Goal: Task Accomplishment & Management: Manage account settings

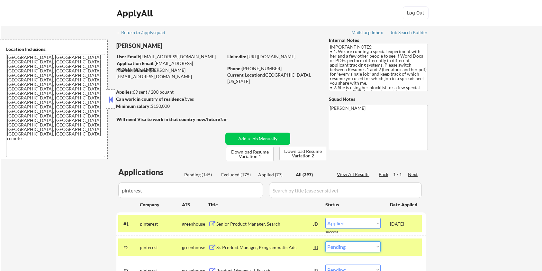
select select ""applied""
select select ""pending""
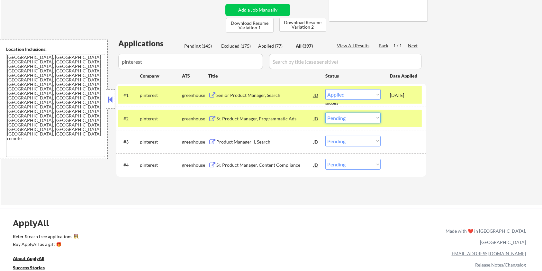
select select ""applied""
click at [326, 113] on select "Choose an option... Pending Applied Excluded (Questions) Excluded (Expired) Exc…" at bounding box center [353, 118] width 55 height 11
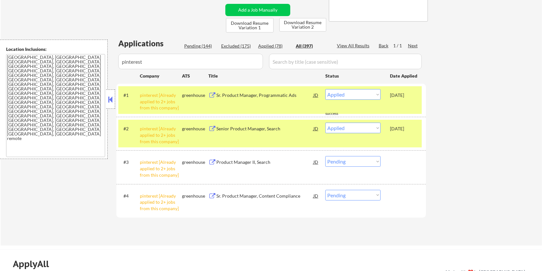
click at [340, 161] on select "Choose an option... Pending Applied Excluded (Questions) Excluded (Expired) Exc…" at bounding box center [353, 161] width 55 height 11
select select ""excluded__other_""
click at [326, 156] on select "Choose an option... Pending Applied Excluded (Questions) Excluded (Expired) Exc…" at bounding box center [353, 161] width 55 height 11
click at [238, 195] on div "Sr. Product Manager, Content Compliance" at bounding box center [264, 196] width 97 height 6
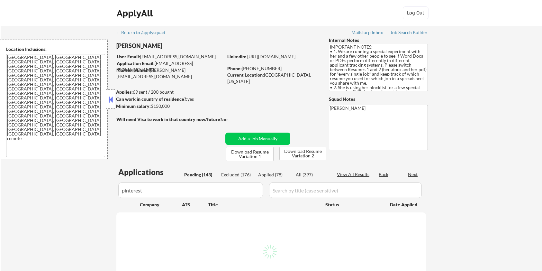
select select ""pending""
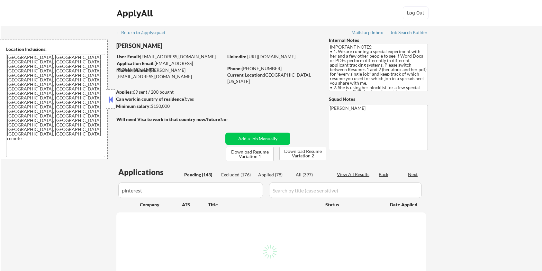
select select ""pending""
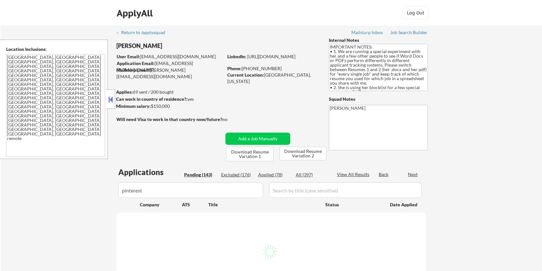
select select ""pending""
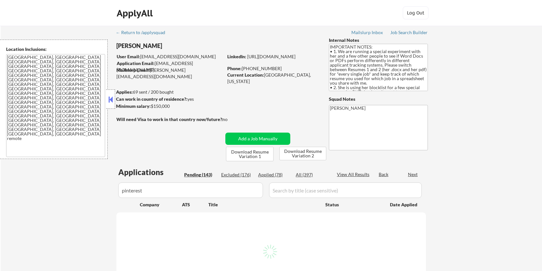
select select ""pending""
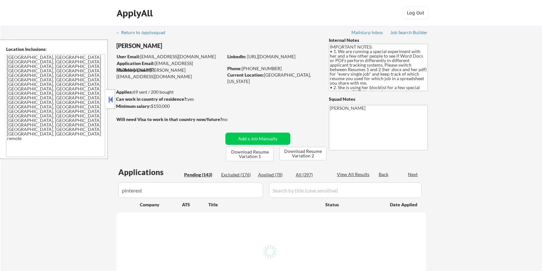
select select ""pending""
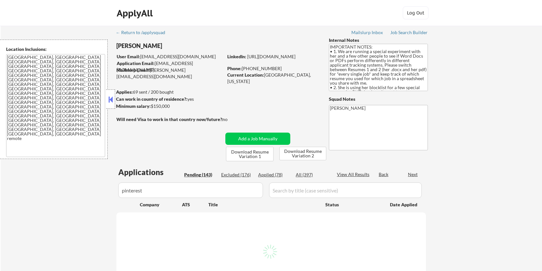
select select ""pending""
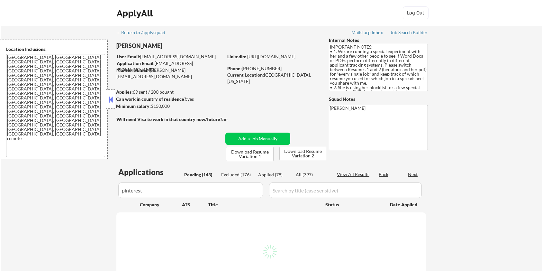
select select ""pending""
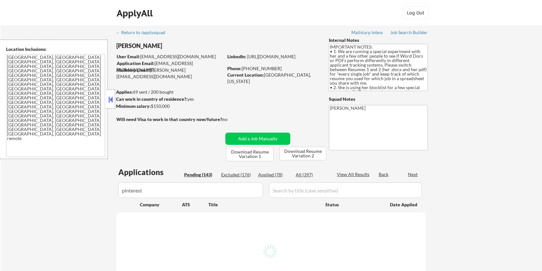
select select ""pending""
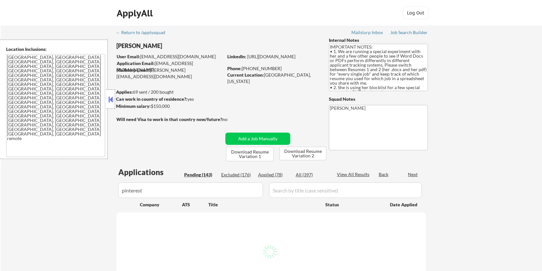
select select ""pending""
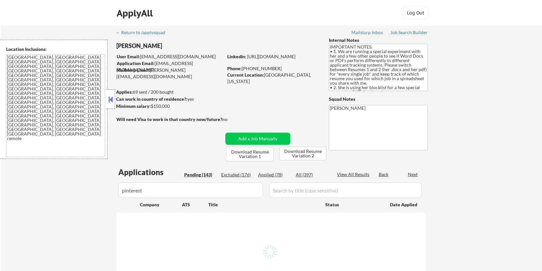
select select ""pending""
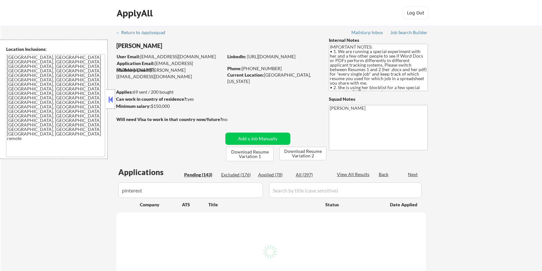
select select ""pending""
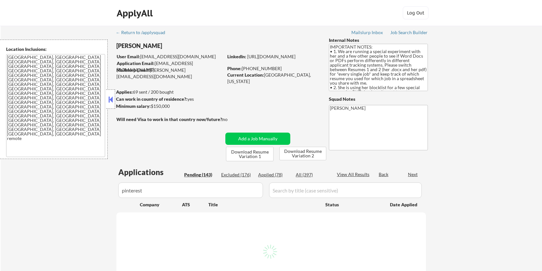
select select ""pending""
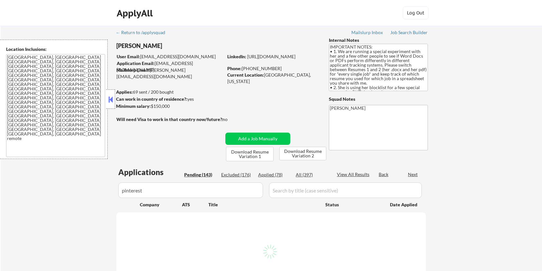
select select ""pending""
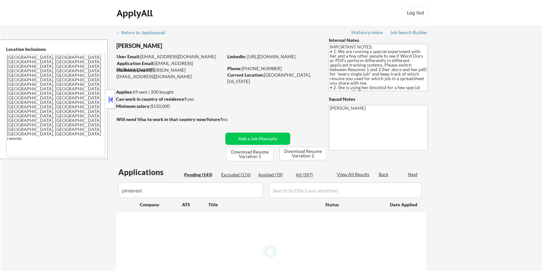
select select ""pending""
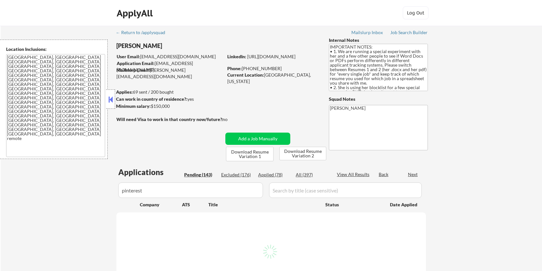
select select ""pending""
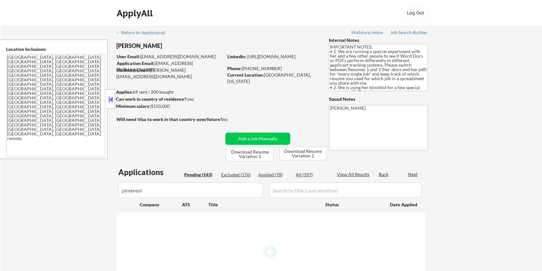
select select ""pending""
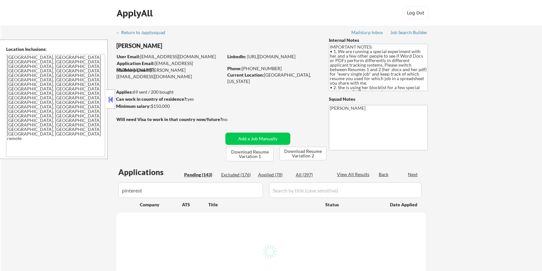
select select ""pending""
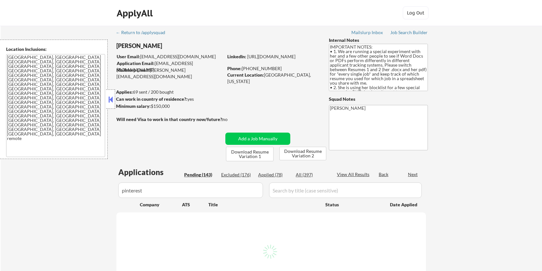
select select ""pending""
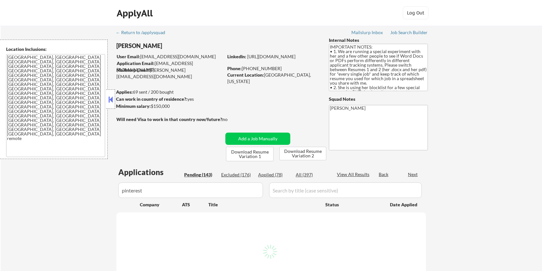
select select ""pending""
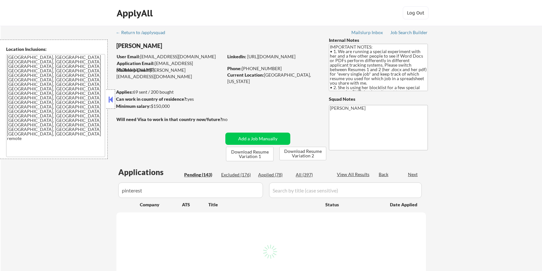
select select ""pending""
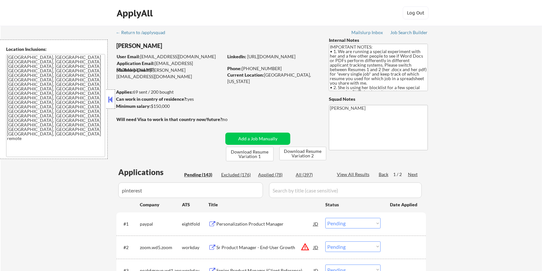
click at [288, 190] on input "input" at bounding box center [345, 189] width 153 height 15
click at [305, 175] on div "All (397)" at bounding box center [312, 174] width 32 height 6
select select ""applied""
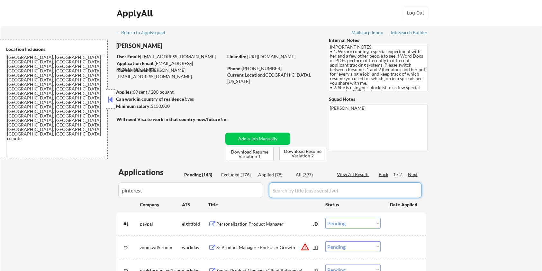
select select ""applied""
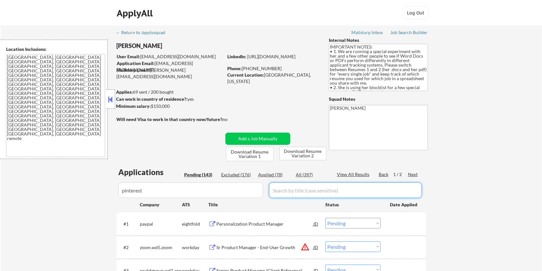
select select ""applied""
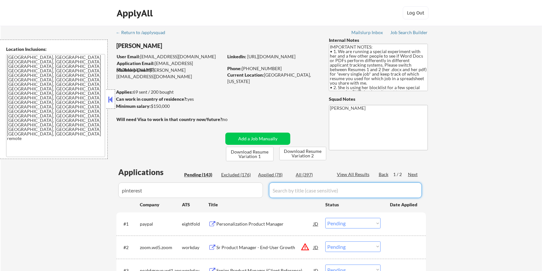
select select ""applied""
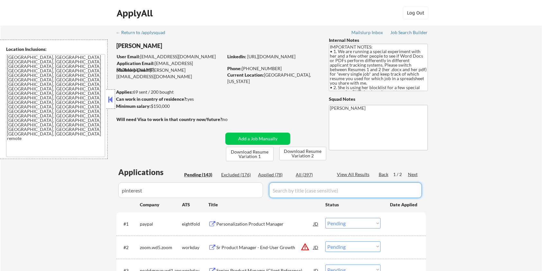
select select ""applied""
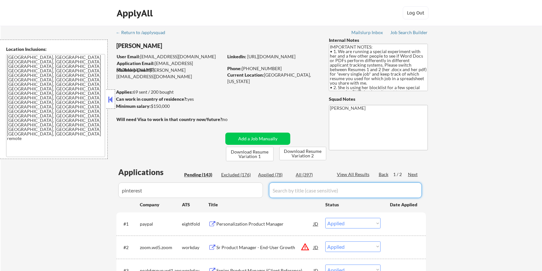
select select ""applied""
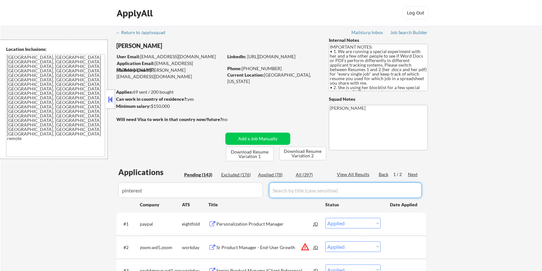
select select ""applied""
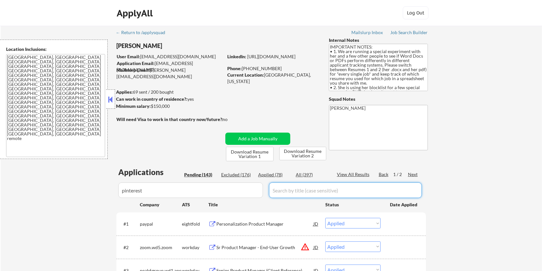
select select ""applied""
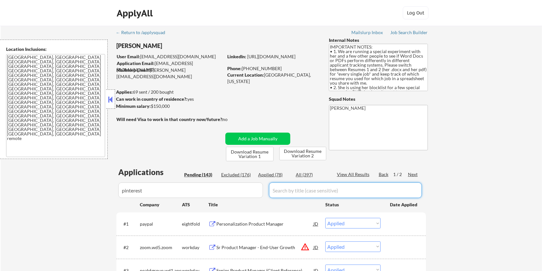
select select ""applied""
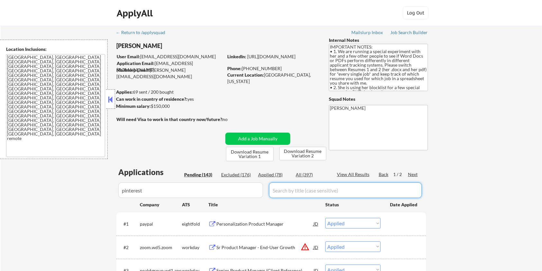
select select ""applied""
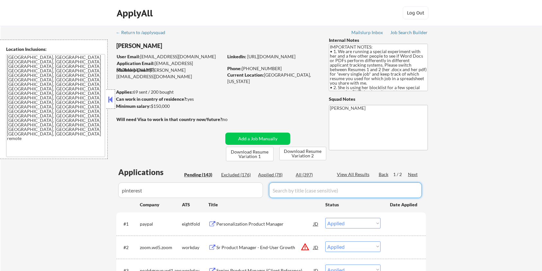
select select ""applied""
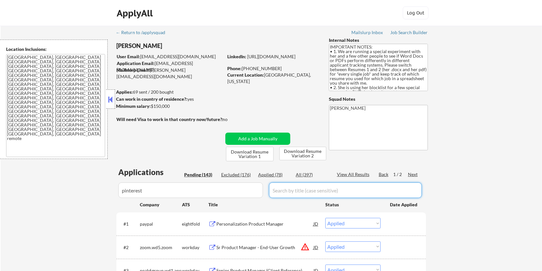
select select ""applied""
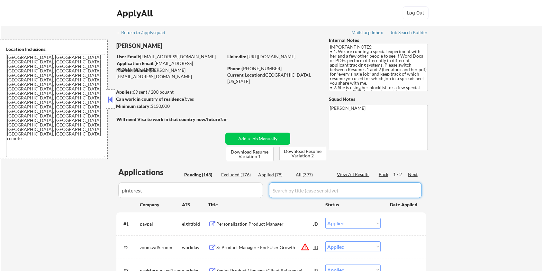
select select ""applied""
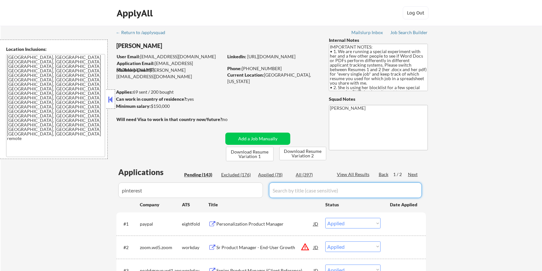
select select ""applied""
select select ""excluded__blocklist_""
select select ""applied""
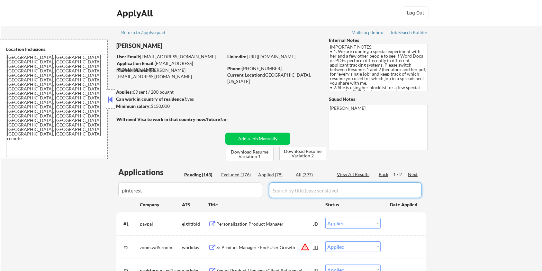
select select ""applied""
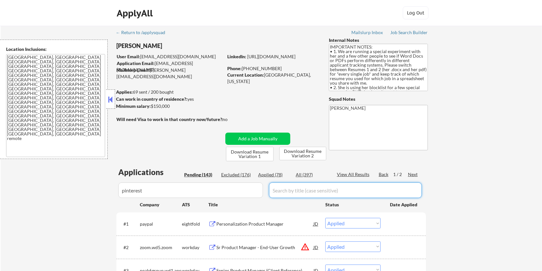
select select ""applied""
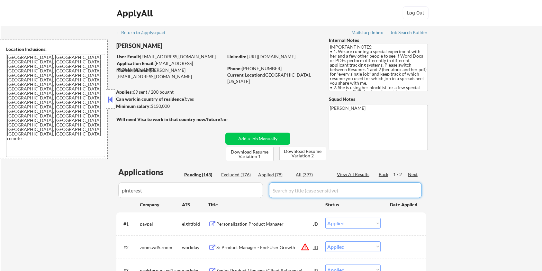
select select ""applied""
select select ""excluded__expired_""
select select ""excluded__location_""
select select ""excluded__bad_match_""
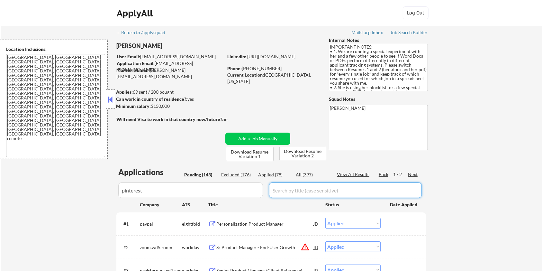
select select ""excluded__expired_""
select select ""excluded""
select select ""excluded__location_""
select select ""excluded""
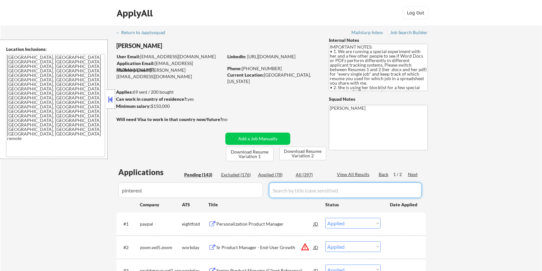
select select ""excluded__location_""
select select ""excluded__blocklist_""
select select ""excluded__salary_""
select select ""excluded__blocklist_""
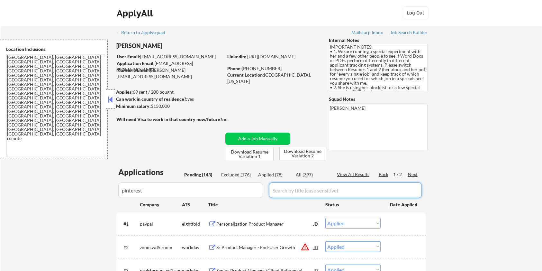
select select ""excluded__blocklist_""
select select ""excluded__location_""
select select ""excluded__salary_""
select select ""excluded__expired_""
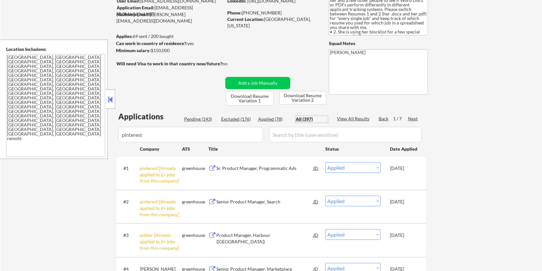
scroll to position [43, 0]
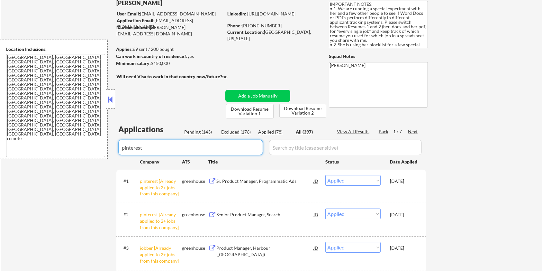
drag, startPoint x: 161, startPoint y: 151, endPoint x: 63, endPoint y: 151, distance: 97.8
click at [63, 151] on body "← Return to /applysquad Mailslurp Inbox Job Search Builder Zoe Henderson User E…" at bounding box center [271, 92] width 542 height 271
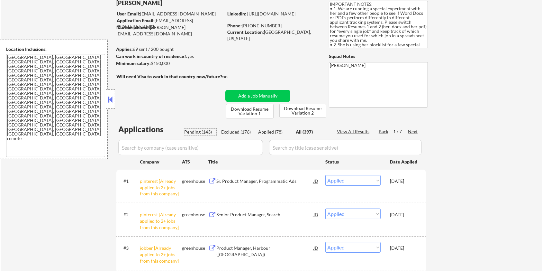
click at [204, 131] on div "Pending (143)" at bounding box center [200, 132] width 32 height 6
select select ""pending""
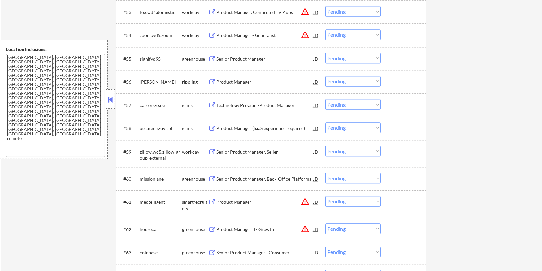
scroll to position [1587, 0]
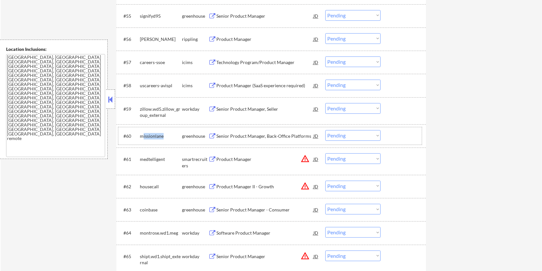
drag, startPoint x: 170, startPoint y: 135, endPoint x: 146, endPoint y: 134, distance: 24.2
click at [142, 133] on div "missionlane" at bounding box center [161, 136] width 42 height 6
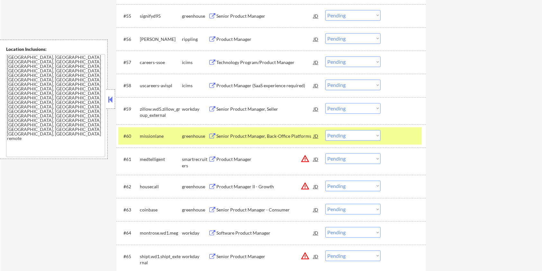
click at [222, 133] on div "Senior Product Manager, Back-Office Platforms" at bounding box center [264, 136] width 97 height 6
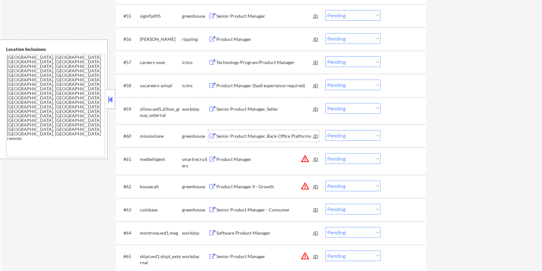
click at [345, 136] on select "Choose an option... Pending Applied Excluded (Questions) Excluded (Expired) Exc…" at bounding box center [353, 135] width 55 height 11
click at [326, 130] on select "Choose an option... Pending Applied Excluded (Questions) Excluded (Expired) Exc…" at bounding box center [353, 135] width 55 height 11
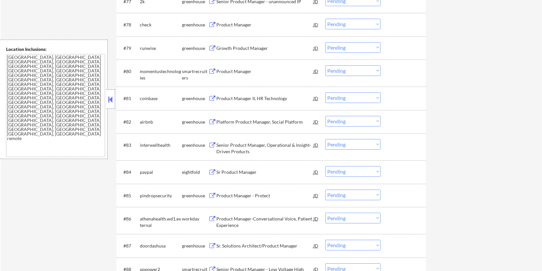
scroll to position [2144, 0]
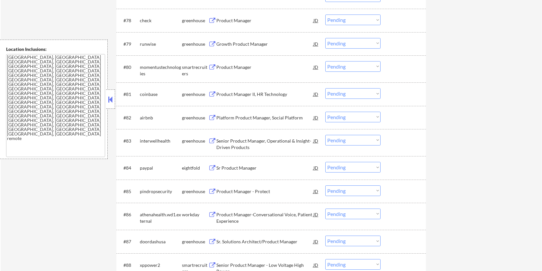
click at [224, 139] on div "Senior Product Manager, Operational & Insight-Driven Products" at bounding box center [264, 144] width 97 height 13
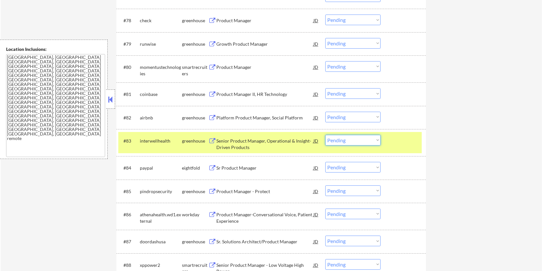
click at [349, 138] on select "Choose an option... Pending Applied Excluded (Questions) Excluded (Expired) Exc…" at bounding box center [353, 140] width 55 height 11
click at [326, 135] on select "Choose an option... Pending Applied Excluded (Questions) Excluded (Expired) Exc…" at bounding box center [353, 140] width 55 height 11
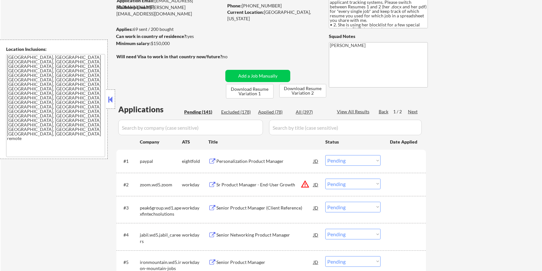
scroll to position [43, 0]
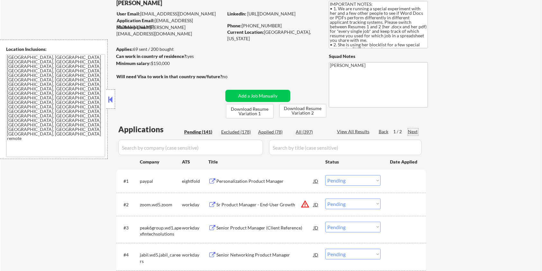
click at [412, 129] on div "Next" at bounding box center [413, 131] width 10 height 6
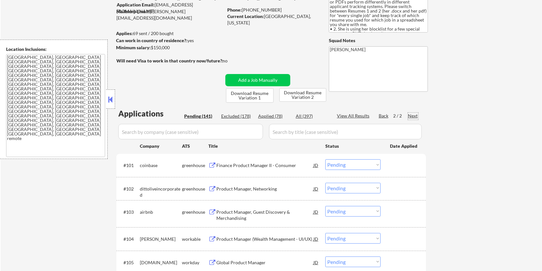
scroll to position [129, 0]
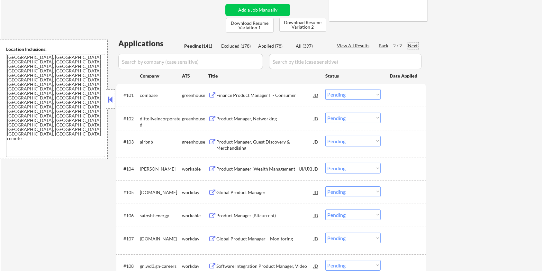
click at [220, 115] on div "Product Manager, Networking" at bounding box center [264, 118] width 97 height 6
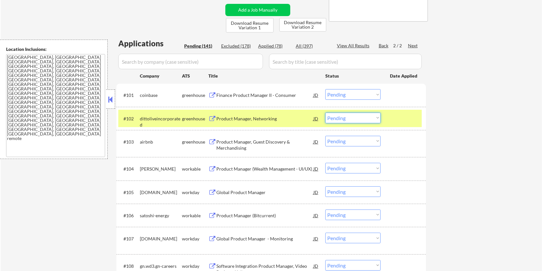
click at [358, 117] on select "Choose an option... Pending Applied Excluded (Questions) Excluded (Expired) Exc…" at bounding box center [353, 118] width 55 height 11
click at [326, 113] on select "Choose an option... Pending Applied Excluded (Questions) Excluded (Expired) Exc…" at bounding box center [353, 118] width 55 height 11
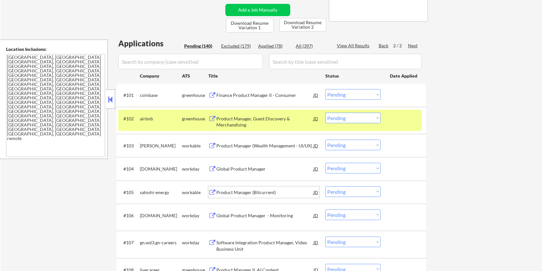
click at [246, 191] on div "Product Manager (Bitcurrent)" at bounding box center [264, 192] width 97 height 6
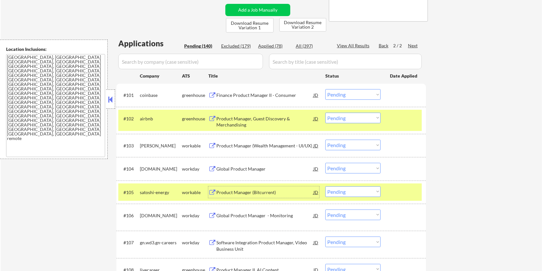
click at [345, 194] on select "Choose an option... Pending Applied Excluded (Questions) Excluded (Expired) Exc…" at bounding box center [353, 191] width 55 height 11
click at [326, 186] on select "Choose an option... Pending Applied Excluded (Questions) Excluded (Expired) Exc…" at bounding box center [353, 191] width 55 height 11
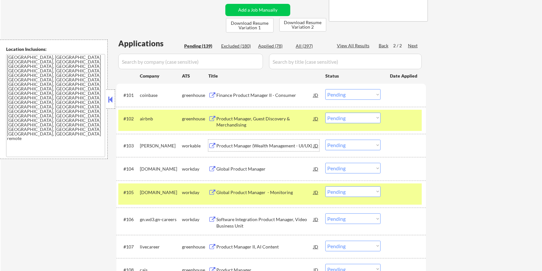
click at [231, 144] on div "Product Manager (Wealth Management - UI/UX)" at bounding box center [264, 146] width 97 height 6
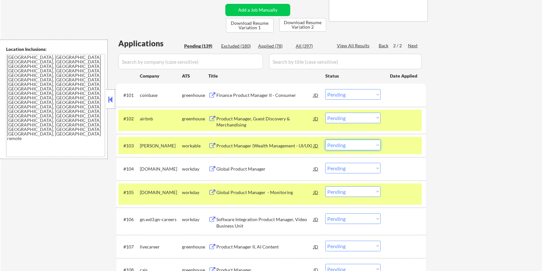
click at [351, 145] on select "Choose an option... Pending Applied Excluded (Questions) Excluded (Expired) Exc…" at bounding box center [353, 145] width 55 height 11
click at [326, 140] on select "Choose an option... Pending Applied Excluded (Questions) Excluded (Expired) Exc…" at bounding box center [353, 145] width 55 height 11
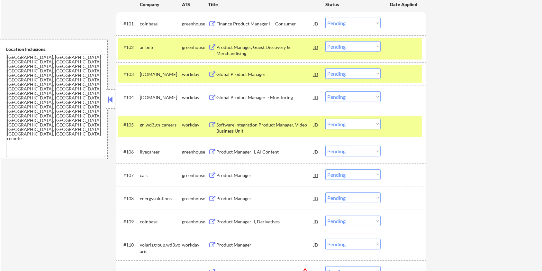
scroll to position [214, 0]
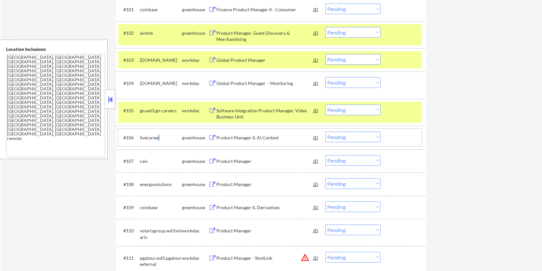
click at [158, 137] on div "livecareer" at bounding box center [161, 137] width 42 height 6
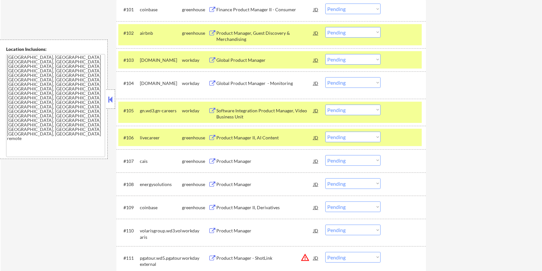
click at [217, 134] on div "Product Manager II, AI Content" at bounding box center [264, 138] width 97 height 12
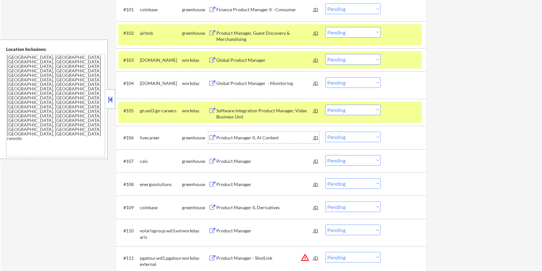
click at [347, 136] on select "Choose an option... Pending Applied Excluded (Questions) Excluded (Expired) Exc…" at bounding box center [353, 137] width 55 height 11
click at [326, 132] on select "Choose an option... Pending Applied Excluded (Questions) Excluded (Expired) Exc…" at bounding box center [353, 137] width 55 height 11
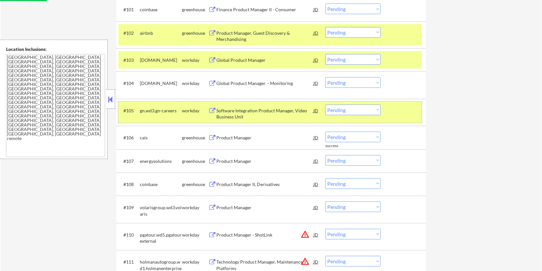
click at [396, 111] on div at bounding box center [404, 111] width 28 height 12
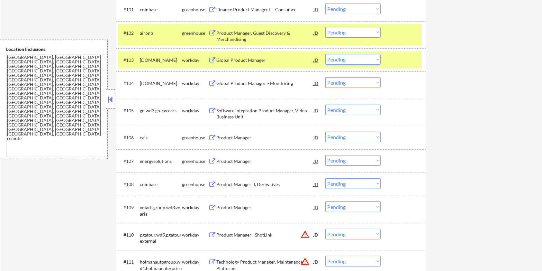
click at [401, 62] on div at bounding box center [404, 60] width 28 height 12
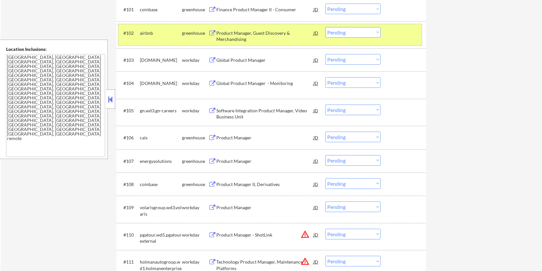
click at [392, 39] on div "#102 airbnb greenhouse Product Manager, Guest Discovery & Merchandising JD warn…" at bounding box center [270, 34] width 304 height 21
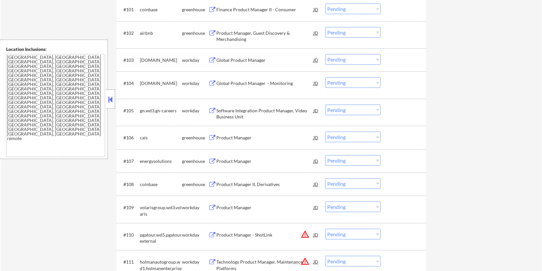
click at [244, 141] on div "Product Manager" at bounding box center [264, 138] width 97 height 12
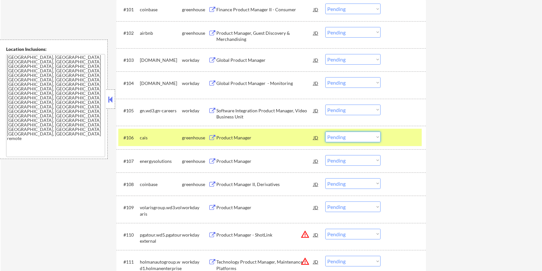
click at [356, 136] on select "Choose an option... Pending Applied Excluded (Questions) Excluded (Expired) Exc…" at bounding box center [353, 137] width 55 height 11
click at [326, 132] on select "Choose an option... Pending Applied Excluded (Questions) Excluded (Expired) Exc…" at bounding box center [353, 137] width 55 height 11
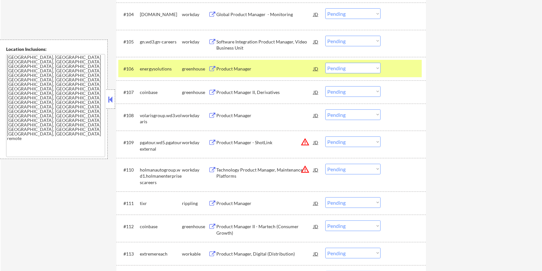
scroll to position [300, 0]
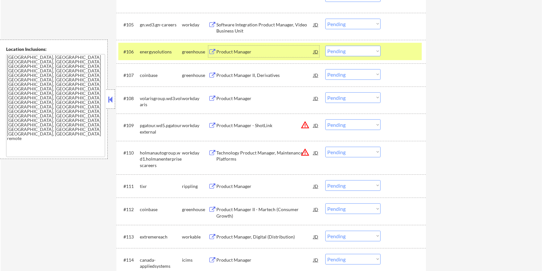
click at [229, 48] on div "Product Manager" at bounding box center [264, 52] width 97 height 12
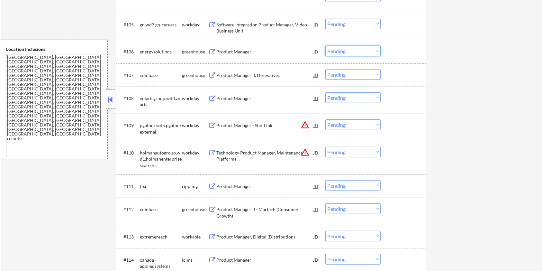
click at [348, 50] on select "Choose an option... Pending Applied Excluded (Questions) Excluded (Expired) Exc…" at bounding box center [353, 51] width 55 height 11
click at [326, 46] on select "Choose an option... Pending Applied Excluded (Questions) Excluded (Expired) Exc…" at bounding box center [353, 51] width 55 height 11
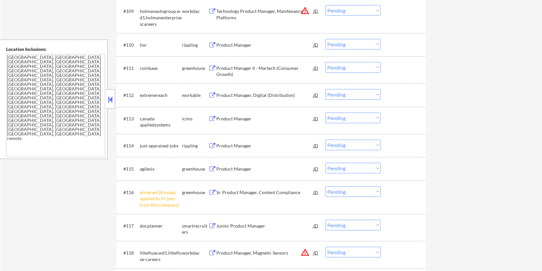
scroll to position [429, 0]
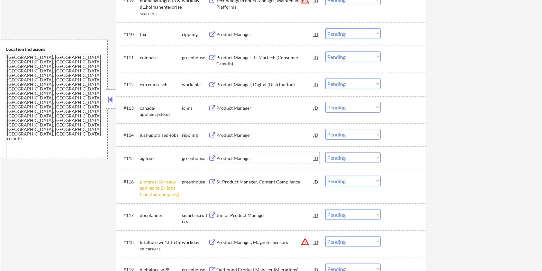
click at [233, 157] on div "Product Manager" at bounding box center [264, 158] width 97 height 6
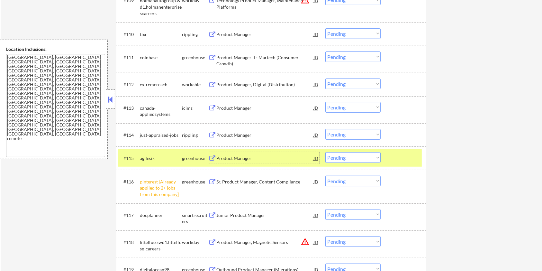
click at [364, 155] on select "Choose an option... Pending Applied Excluded (Questions) Excluded (Expired) Exc…" at bounding box center [353, 157] width 55 height 11
click at [326, 152] on select "Choose an option... Pending Applied Excluded (Questions) Excluded (Expired) Exc…" at bounding box center [353, 157] width 55 height 11
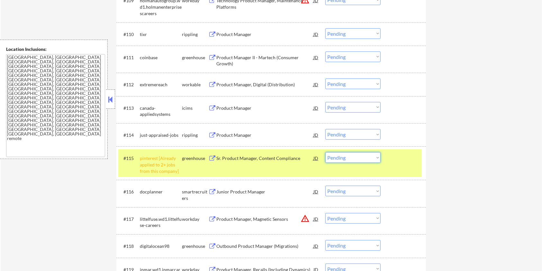
click at [360, 156] on select "Choose an option... Pending Applied Excluded (Questions) Excluded (Expired) Exc…" at bounding box center [353, 157] width 55 height 11
click at [326, 152] on select "Choose an option... Pending Applied Excluded (Questions) Excluded (Expired) Exc…" at bounding box center [353, 157] width 55 height 11
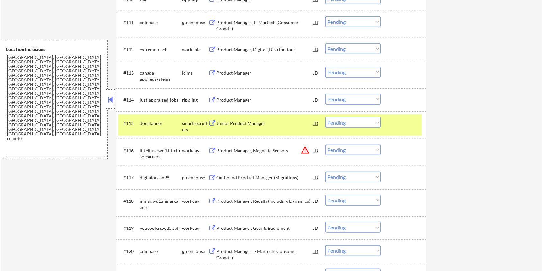
scroll to position [515, 0]
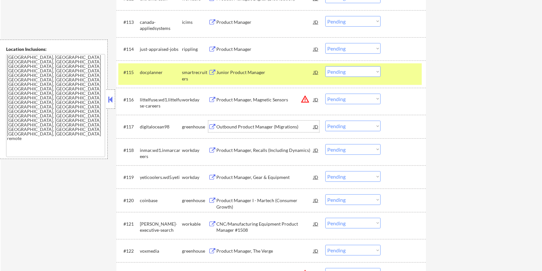
click at [221, 125] on div "Outbound Product Manager (Migrations)" at bounding box center [264, 127] width 97 height 6
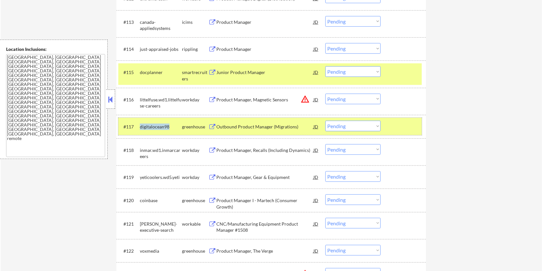
drag, startPoint x: 171, startPoint y: 127, endPoint x: 140, endPoint y: 124, distance: 30.6
click at [140, 124] on div "digitalocean98" at bounding box center [161, 127] width 42 height 6
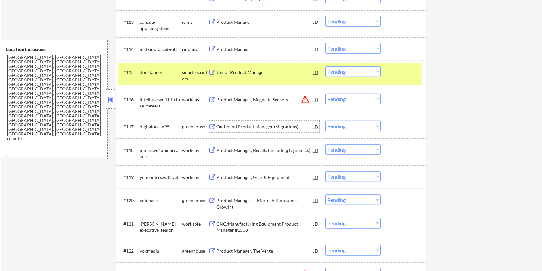
click at [231, 124] on div "Outbound Product Manager (Migrations)" at bounding box center [264, 127] width 97 height 6
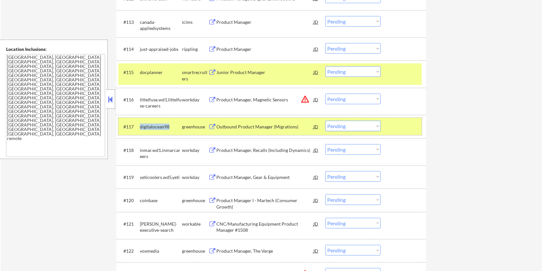
drag, startPoint x: 170, startPoint y: 122, endPoint x: 140, endPoint y: 125, distance: 30.8
click at [138, 125] on div "#117 digitalocean98 greenhouse Outbound Product Manager (Migrations) JD warning…" at bounding box center [270, 126] width 304 height 17
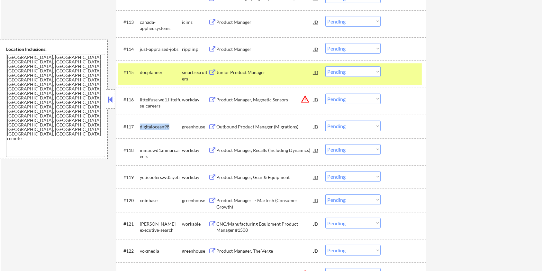
copy div "digitalocean98"
click at [366, 128] on select "Choose an option... Pending Applied Excluded (Questions) Excluded (Expired) Exc…" at bounding box center [353, 126] width 55 height 11
click at [326, 121] on select "Choose an option... Pending Applied Excluded (Questions) Excluded (Expired) Exc…" at bounding box center [353, 126] width 55 height 11
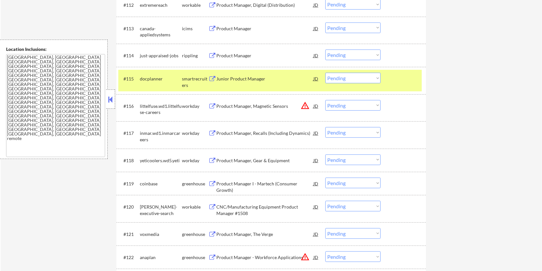
scroll to position [559, 0]
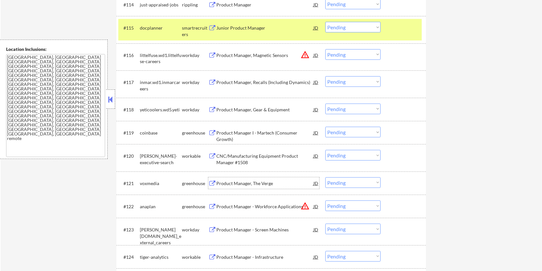
click at [228, 183] on div "Product Manager, The Verge" at bounding box center [264, 183] width 97 height 6
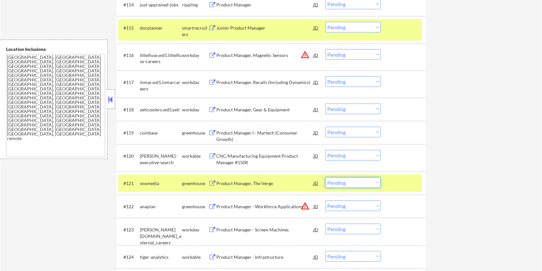
click at [355, 182] on select "Choose an option... Pending Applied Excluded (Questions) Excluded (Expired) Exc…" at bounding box center [353, 182] width 55 height 11
click at [326, 177] on select "Choose an option... Pending Applied Excluded (Questions) Excluded (Expired) Exc…" at bounding box center [353, 182] width 55 height 11
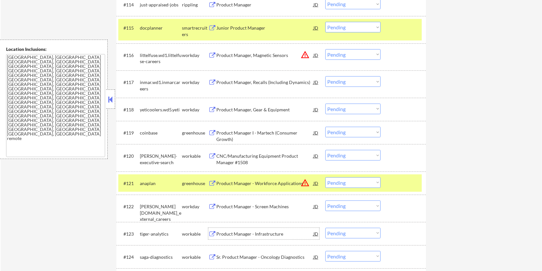
click at [230, 233] on div "Product Manager - Infrastructure" at bounding box center [264, 234] width 97 height 6
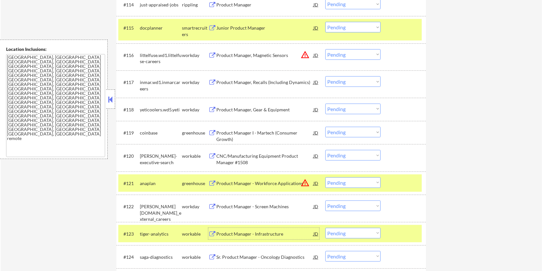
click at [365, 235] on select "Choose an option... Pending Applied Excluded (Questions) Excluded (Expired) Exc…" at bounding box center [353, 233] width 55 height 11
click at [326, 228] on select "Choose an option... Pending Applied Excluded (Questions) Excluded (Expired) Exc…" at bounding box center [353, 233] width 55 height 11
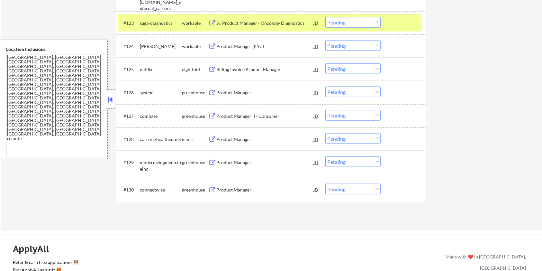
scroll to position [715, 0]
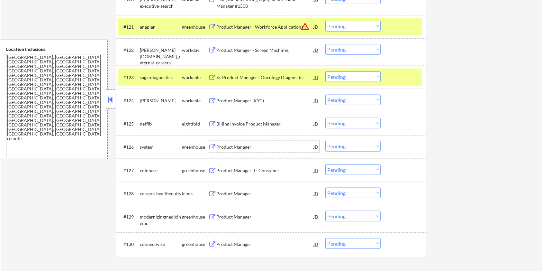
click at [237, 147] on div "Product Manager" at bounding box center [264, 147] width 97 height 6
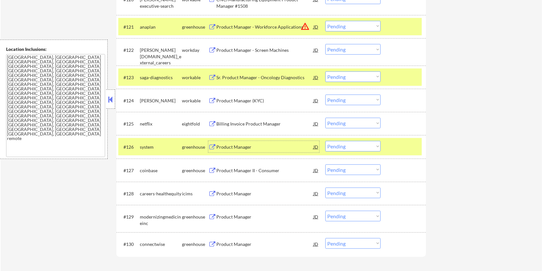
click at [367, 148] on select "Choose an option... Pending Applied Excluded (Questions) Excluded (Expired) Exc…" at bounding box center [353, 146] width 55 height 11
click at [326, 141] on select "Choose an option... Pending Applied Excluded (Questions) Excluded (Expired) Exc…" at bounding box center [353, 146] width 55 height 11
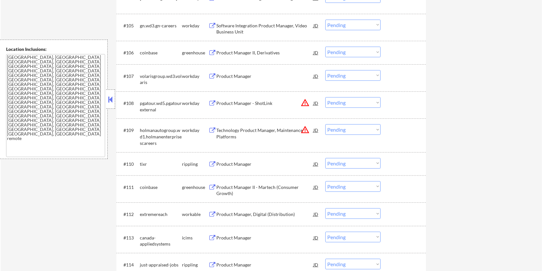
scroll to position [386, 0]
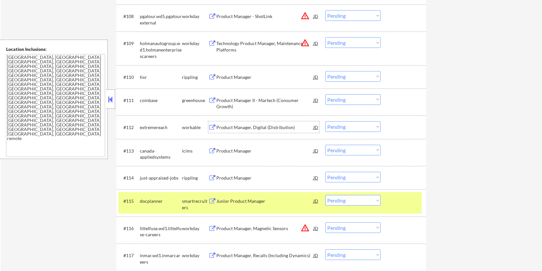
click at [234, 125] on div "Product Manager, Digital (Distribution)" at bounding box center [264, 127] width 97 height 6
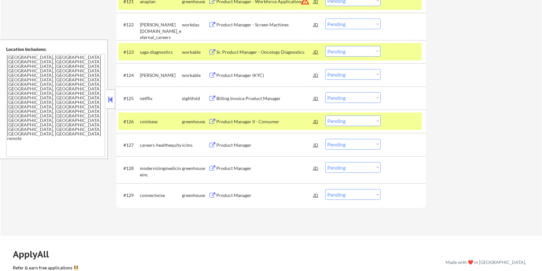
scroll to position [772, 0]
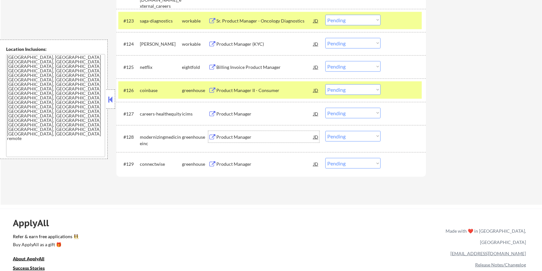
click at [235, 135] on div "Product Manager" at bounding box center [264, 137] width 97 height 6
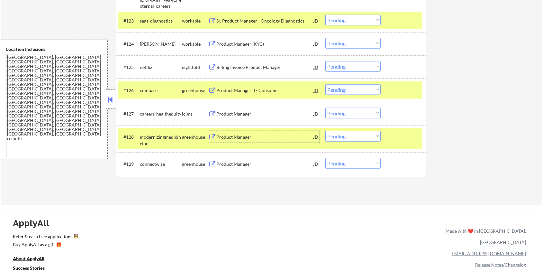
click at [363, 135] on select "Choose an option... Pending Applied Excluded (Questions) Excluded (Expired) Exc…" at bounding box center [353, 136] width 55 height 11
click at [326, 131] on select "Choose an option... Pending Applied Excluded (Questions) Excluded (Expired) Exc…" at bounding box center [353, 136] width 55 height 11
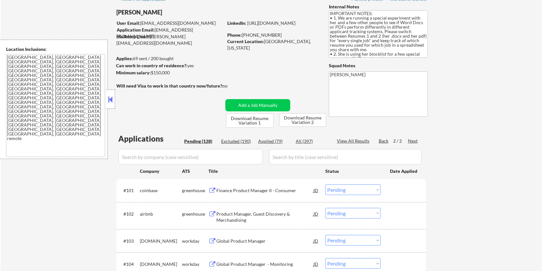
scroll to position [0, 0]
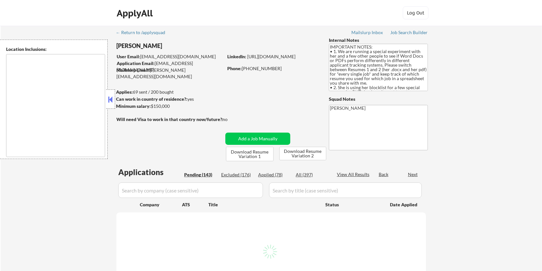
type textarea "[GEOGRAPHIC_DATA], [GEOGRAPHIC_DATA] [GEOGRAPHIC_DATA], [GEOGRAPHIC_DATA] [GEOG…"
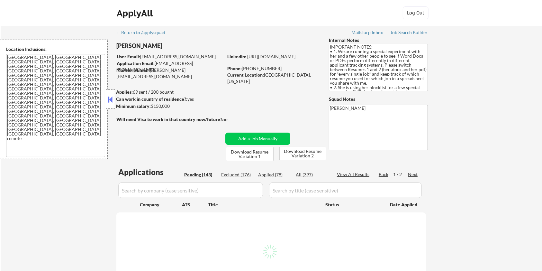
select select ""pending""
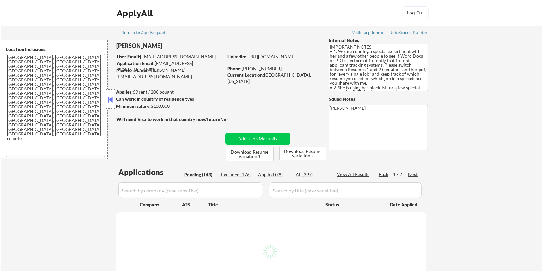
select select ""pending""
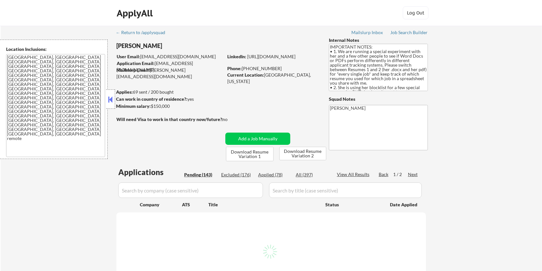
select select ""pending""
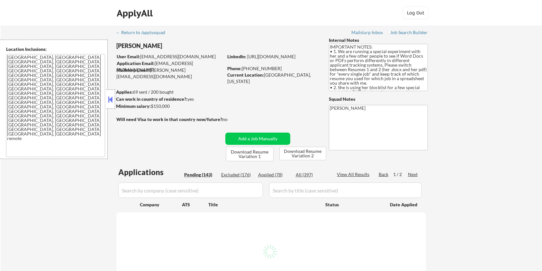
select select ""pending""
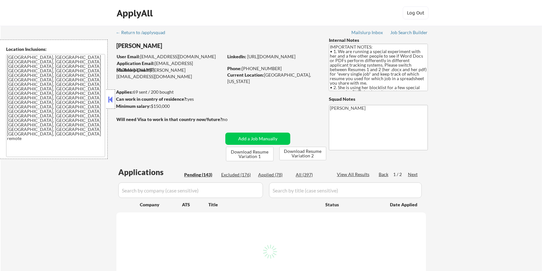
select select ""pending""
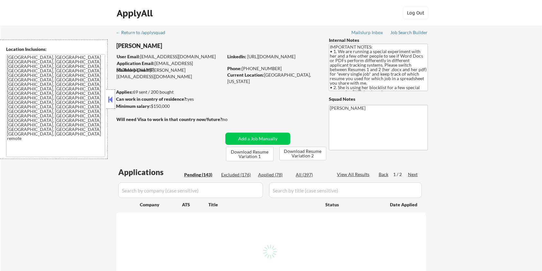
select select ""pending""
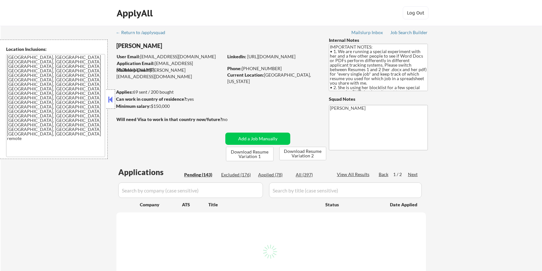
select select ""pending""
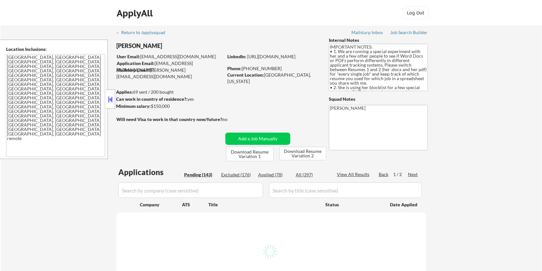
select select ""pending""
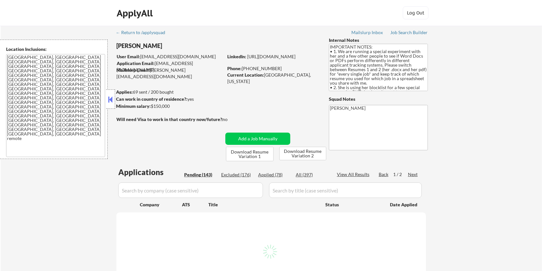
select select ""pending""
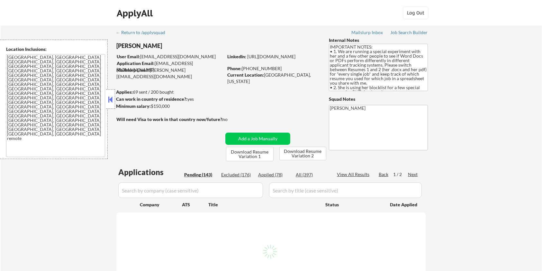
select select ""pending""
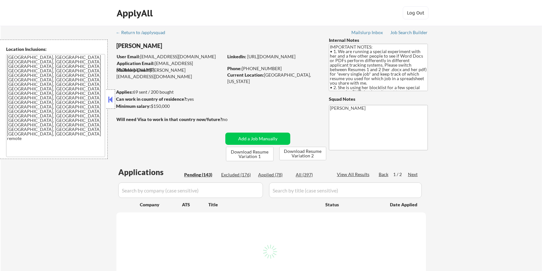
select select ""pending""
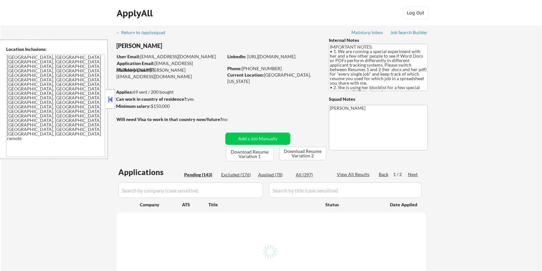
select select ""pending""
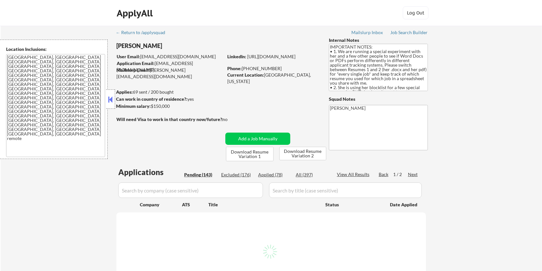
select select ""pending""
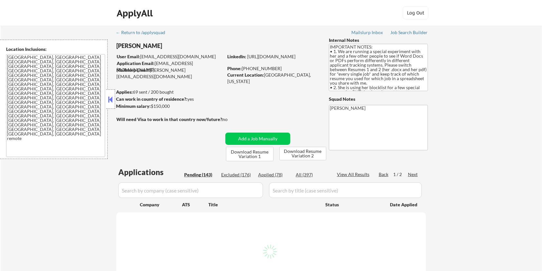
select select ""pending""
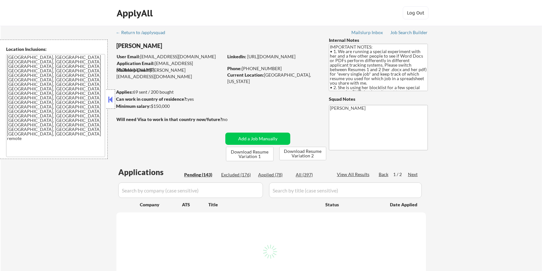
select select ""pending""
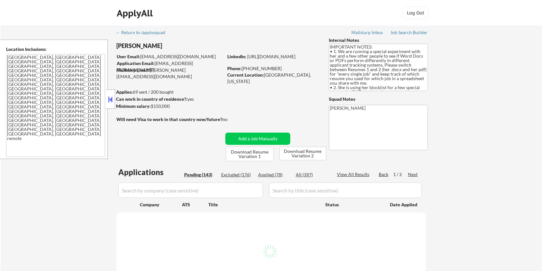
select select ""pending""
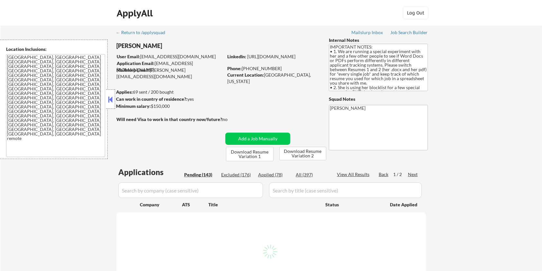
select select ""pending""
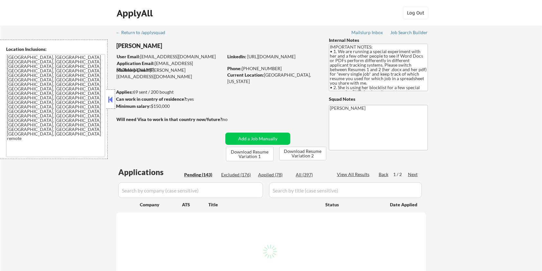
select select ""pending""
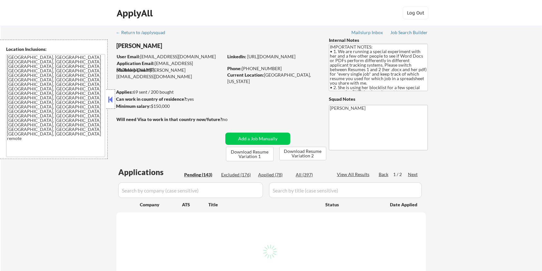
select select ""pending""
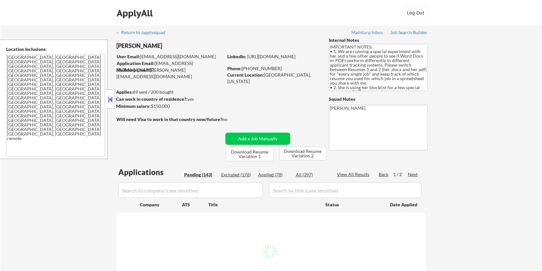
select select ""pending""
